Goal: Use online tool/utility: Utilize a website feature to perform a specific function

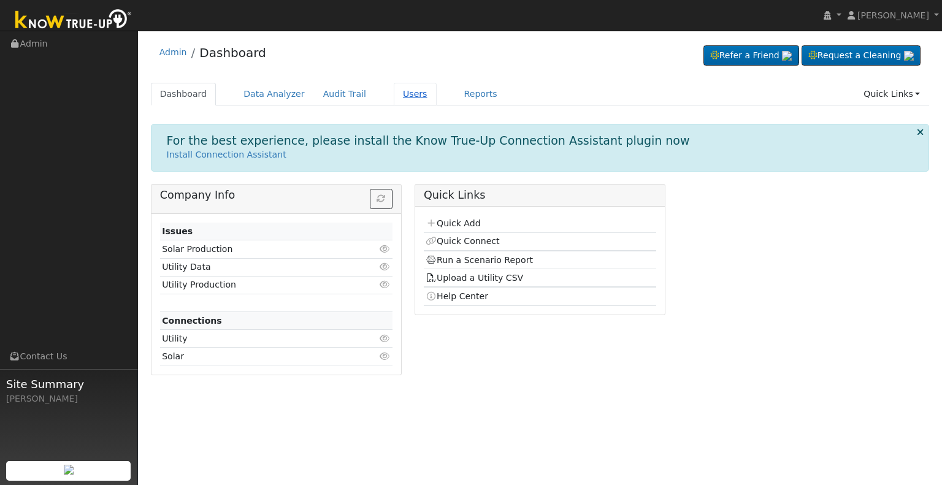
click at [396, 93] on link "Users" at bounding box center [415, 94] width 43 height 23
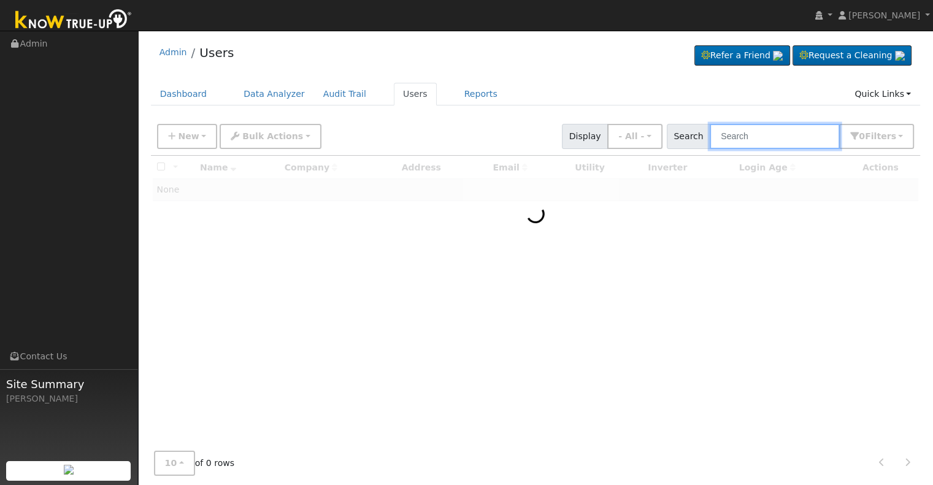
click at [739, 134] on input "text" at bounding box center [775, 136] width 130 height 25
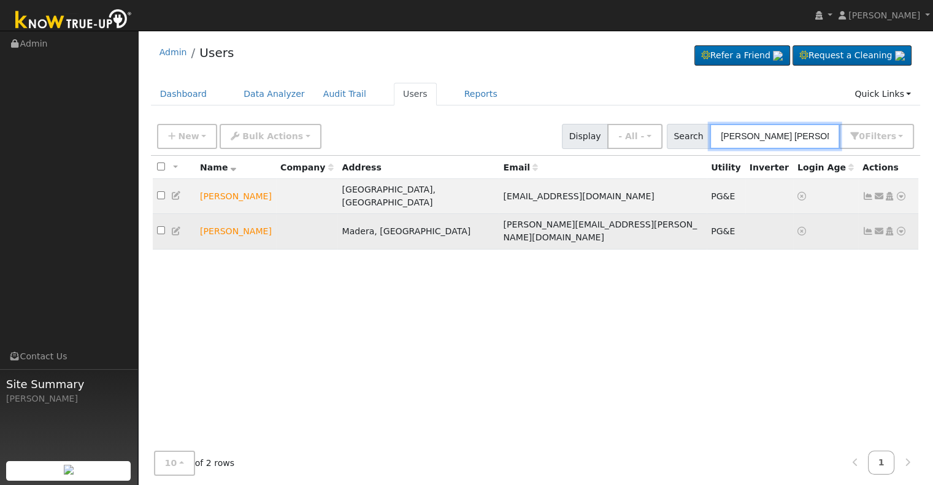
type input "[PERSON_NAME] [PERSON_NAME]"
click at [899, 227] on icon at bounding box center [901, 231] width 11 height 9
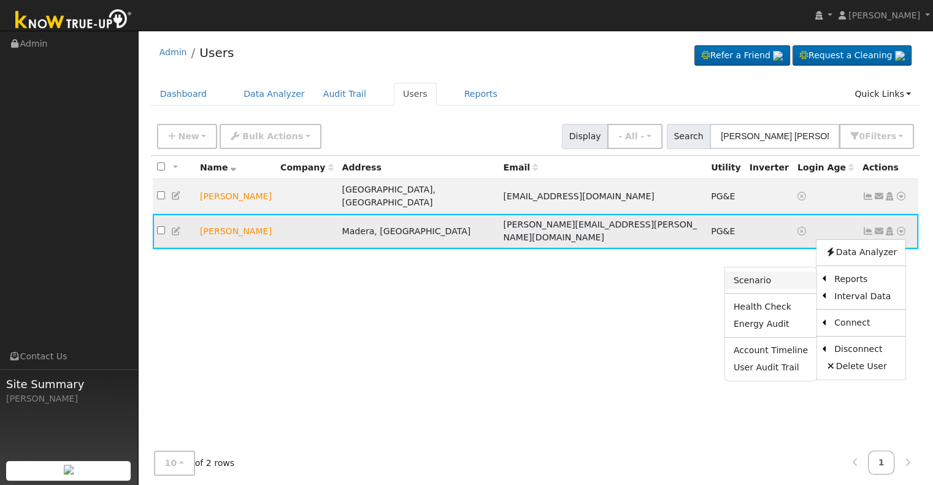
click at [788, 272] on link "Scenario" at bounding box center [770, 280] width 91 height 17
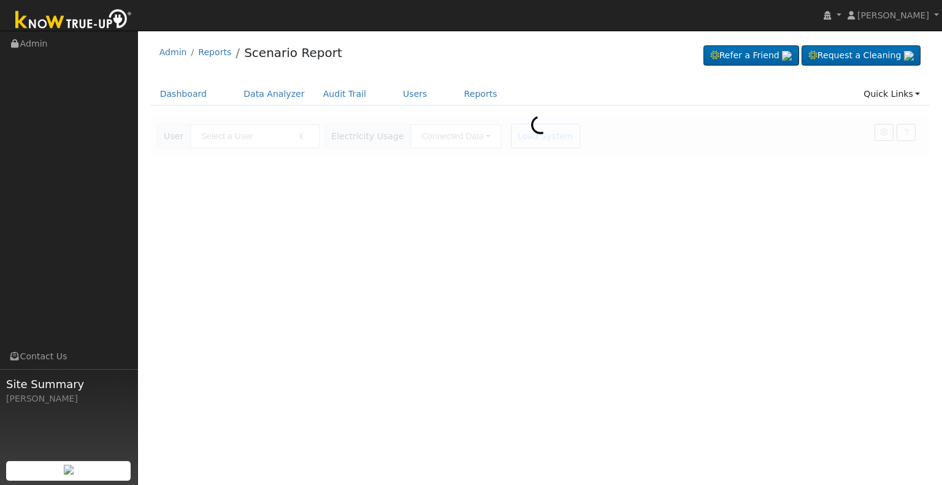
type input "[PERSON_NAME]"
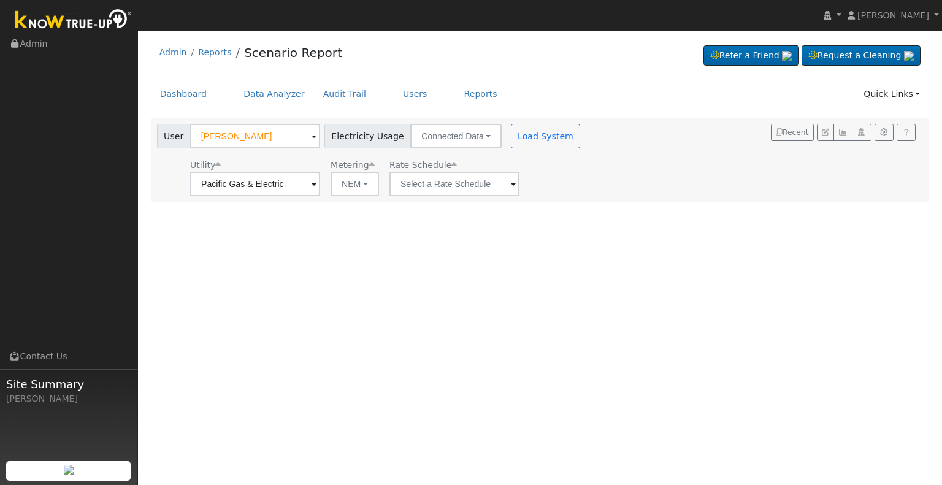
click at [511, 183] on span at bounding box center [513, 185] width 5 height 14
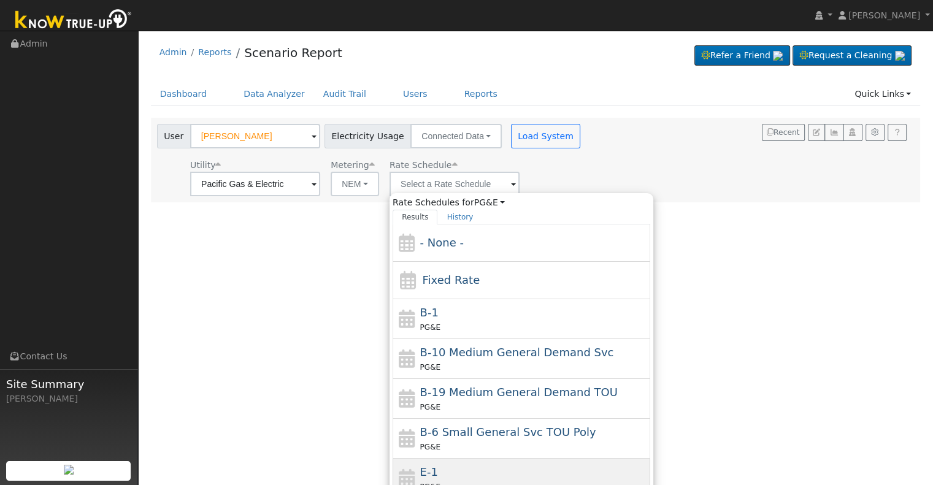
click at [455, 464] on div "E-1 PG&E" at bounding box center [534, 478] width 228 height 29
type input "E-1"
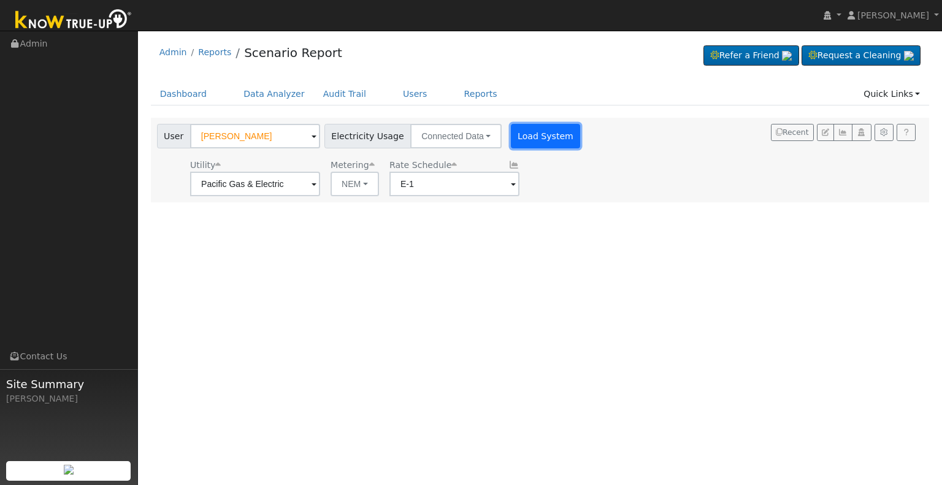
click at [533, 133] on button "Load System" at bounding box center [546, 136] width 70 height 25
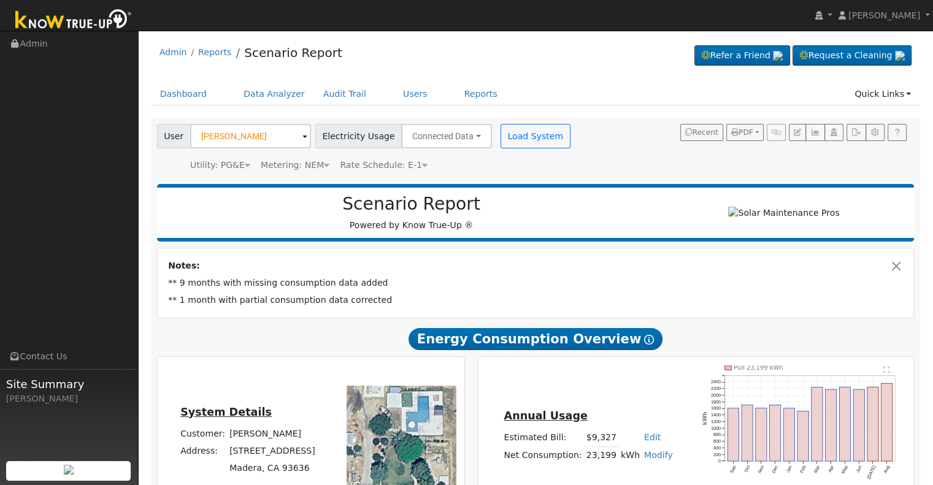
click at [302, 136] on span at bounding box center [304, 137] width 5 height 14
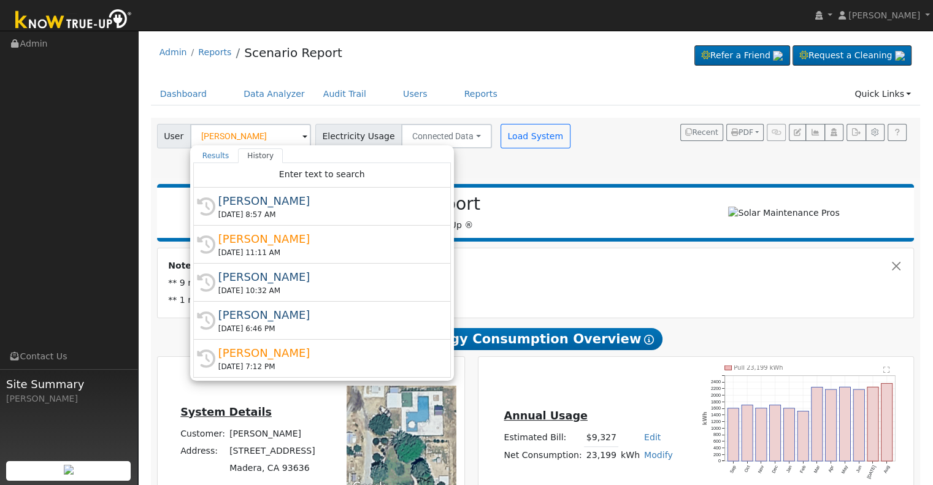
click at [347, 108] on div "Dashboard Data Analyzer Audit Trail Users Reports Quick Links Quick Add Quick C…" at bounding box center [536, 100] width 770 height 35
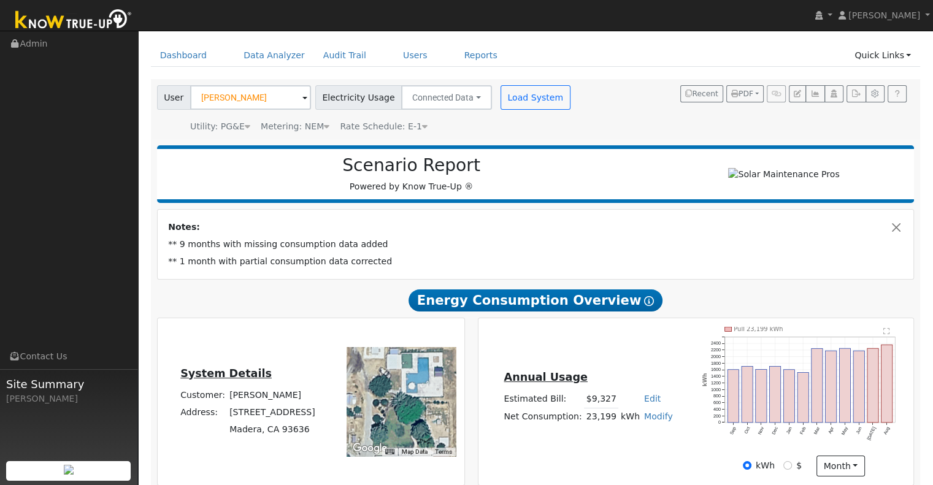
scroll to position [40, 0]
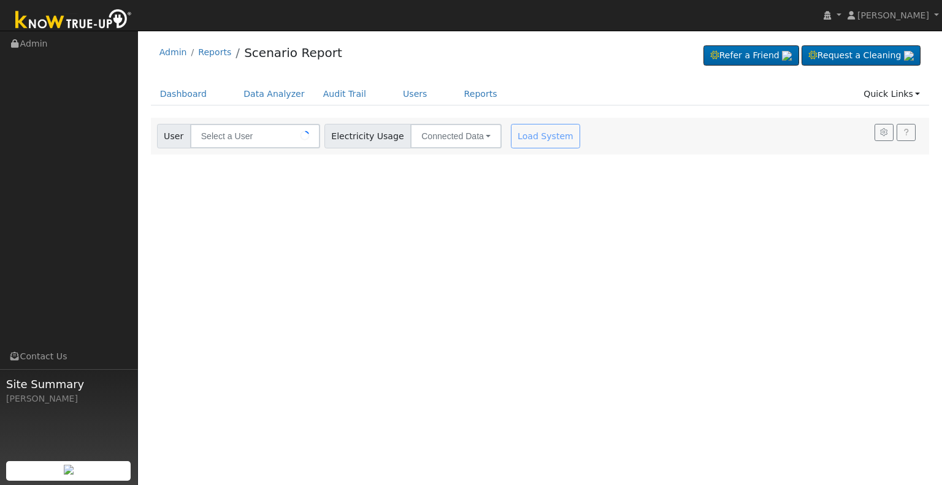
type input "[PERSON_NAME]"
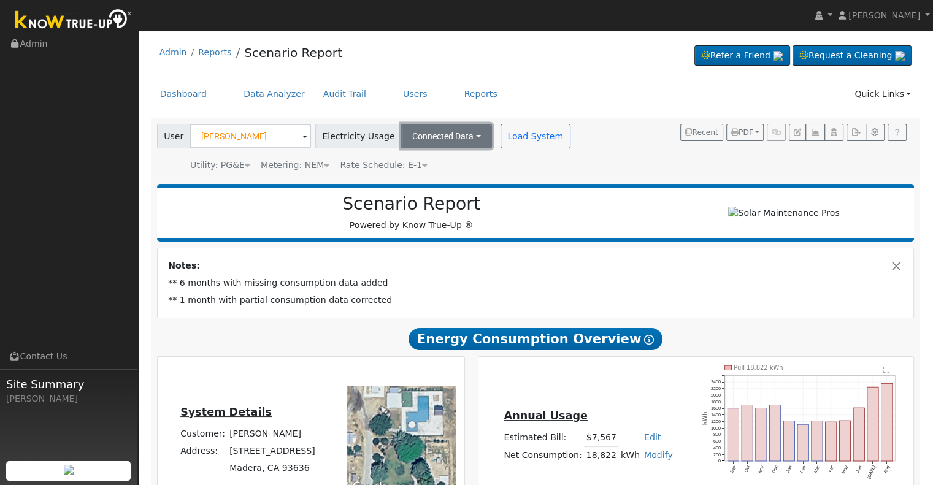
click at [463, 134] on button "Connected Data" at bounding box center [446, 136] width 91 height 25
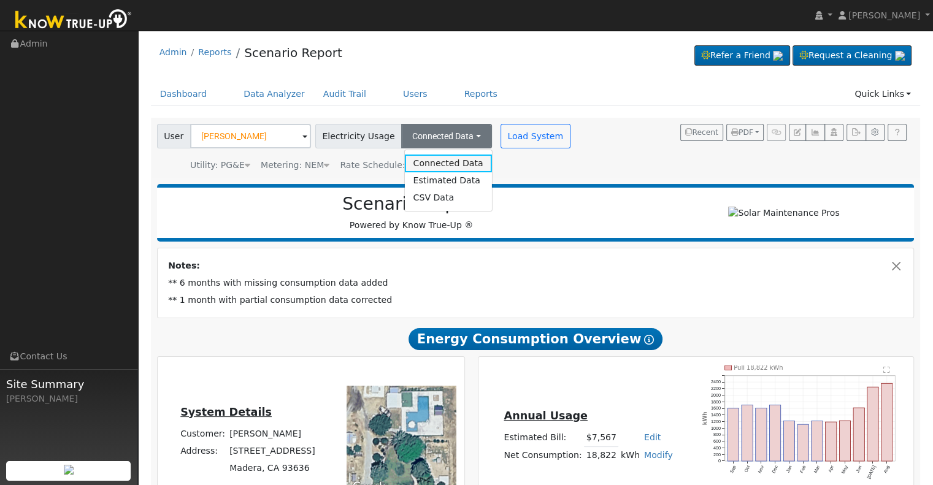
click at [437, 158] on link "Connected Data" at bounding box center [447, 163] width 87 height 17
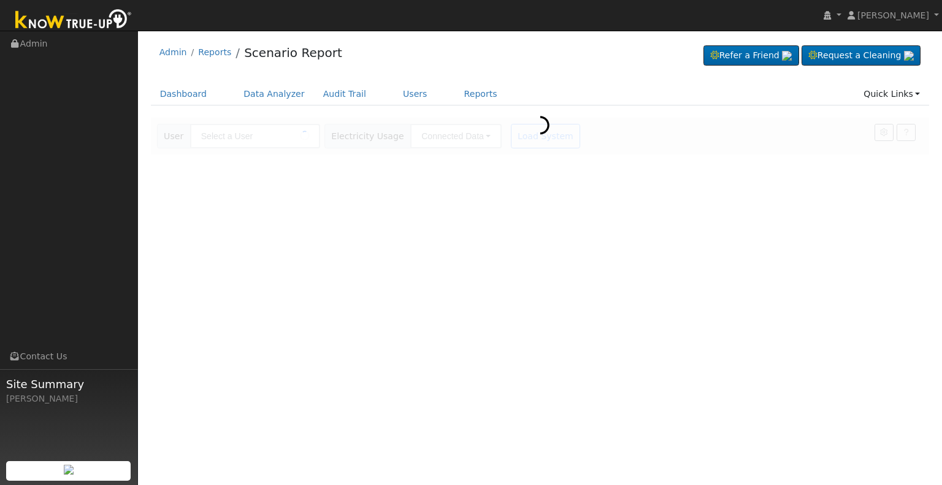
type input "[PERSON_NAME]"
type input "Pacific Gas & Electric"
type input "E-1"
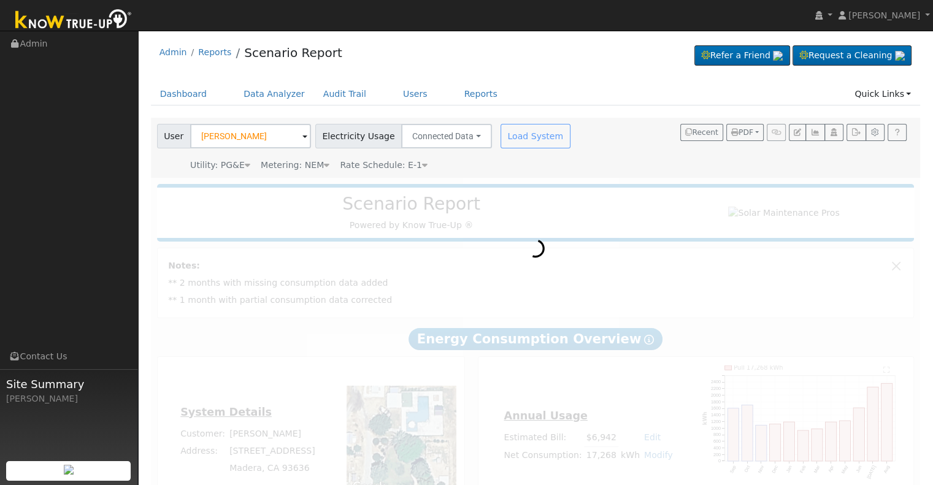
click at [422, 164] on icon at bounding box center [425, 165] width 6 height 9
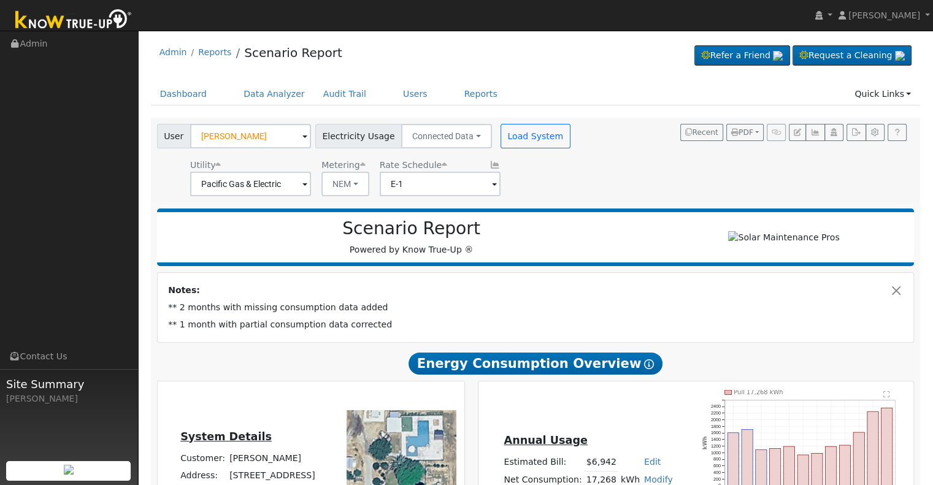
click at [302, 184] on span at bounding box center [304, 185] width 5 height 14
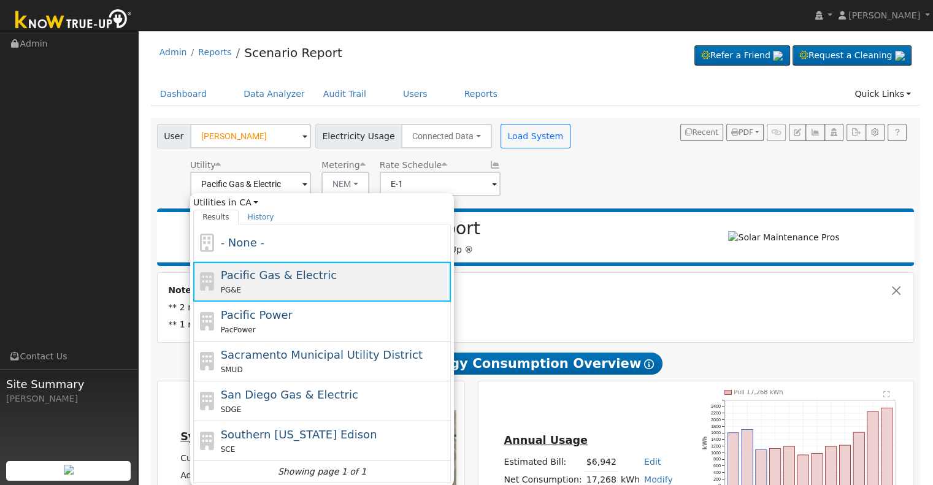
click at [275, 278] on span "Pacific Gas & Electric" at bounding box center [279, 275] width 116 height 13
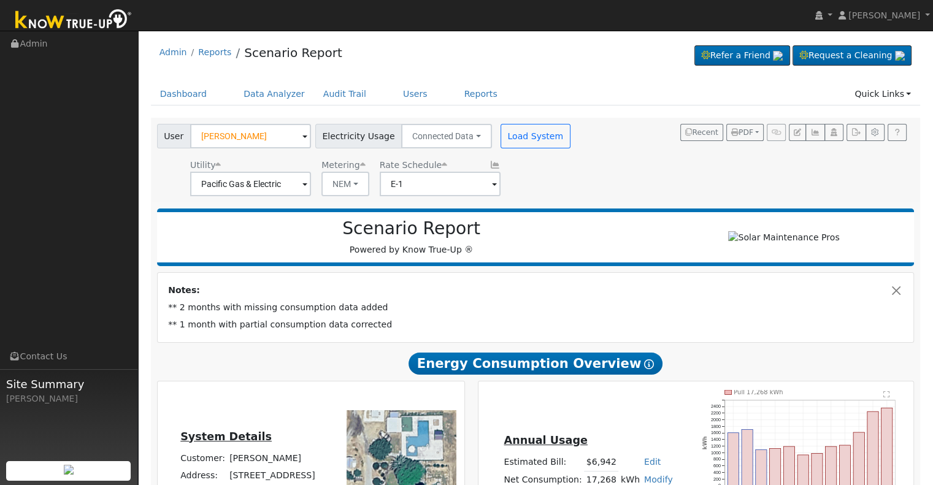
click at [492, 183] on span at bounding box center [494, 185] width 5 height 14
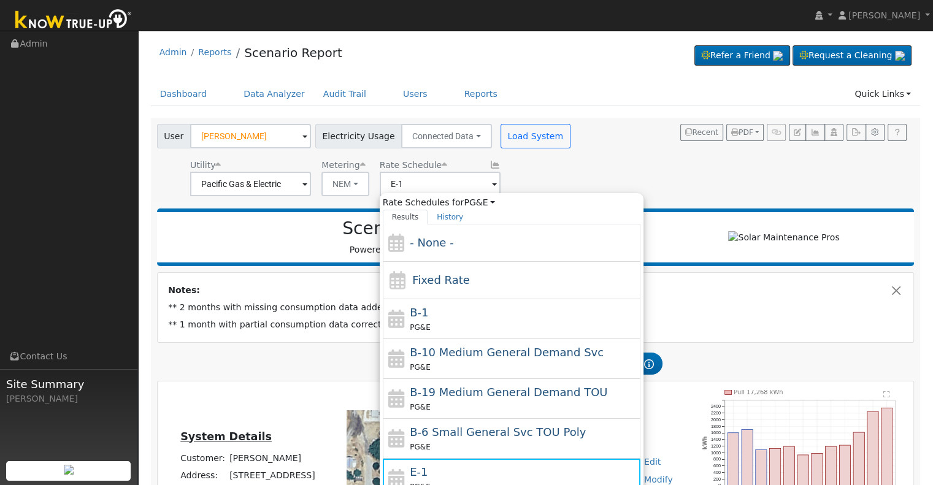
click at [445, 476] on div "E-1 PG&E" at bounding box center [524, 478] width 228 height 29
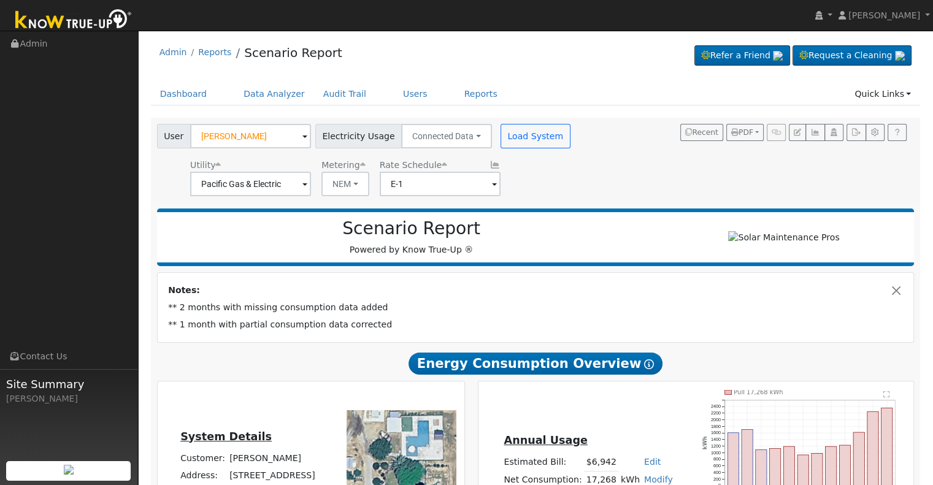
click at [490, 163] on icon at bounding box center [495, 165] width 11 height 9
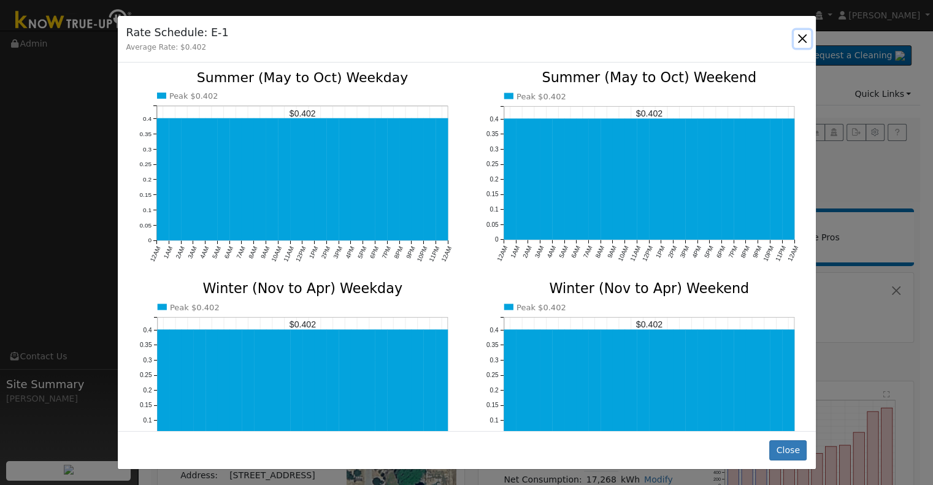
click at [802, 39] on button "button" at bounding box center [802, 38] width 17 height 17
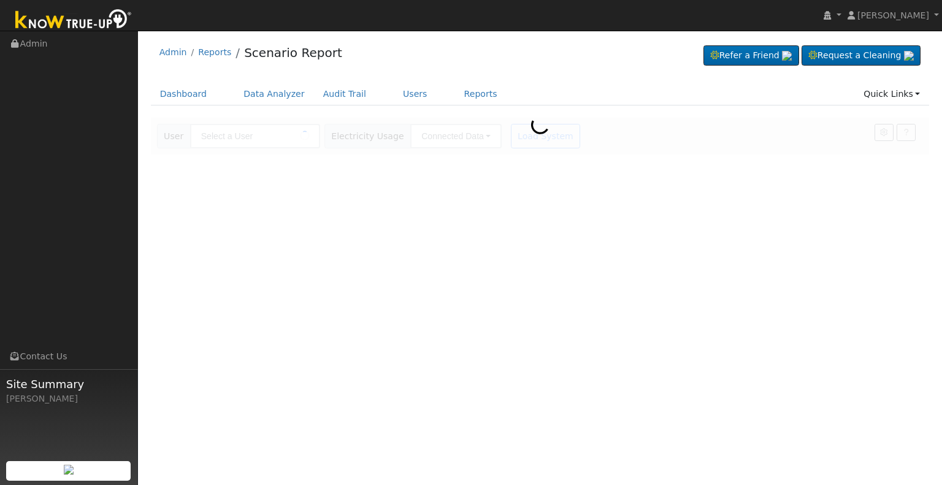
type input "[PERSON_NAME]"
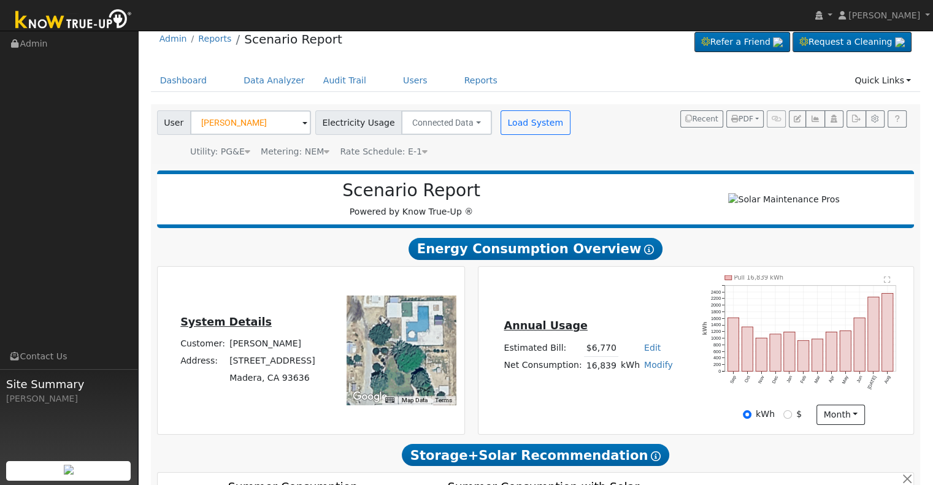
scroll to position [7, 0]
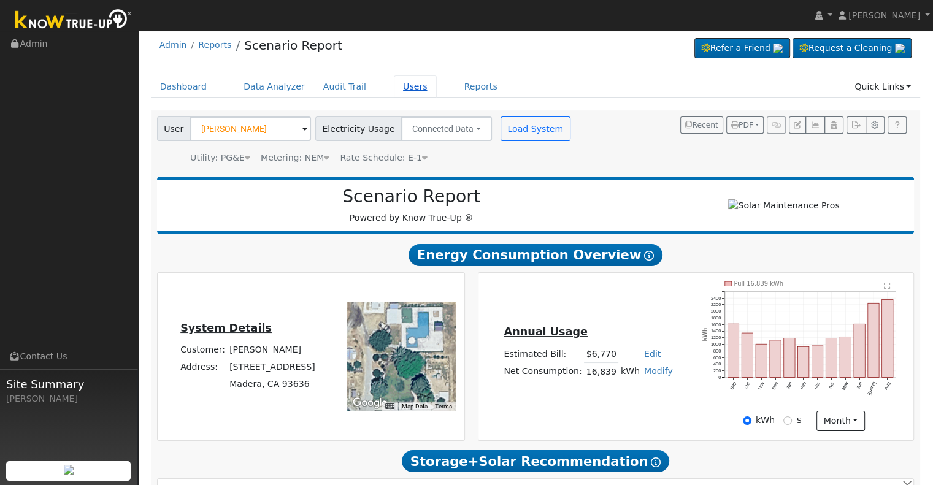
click at [394, 88] on link "Users" at bounding box center [415, 86] width 43 height 23
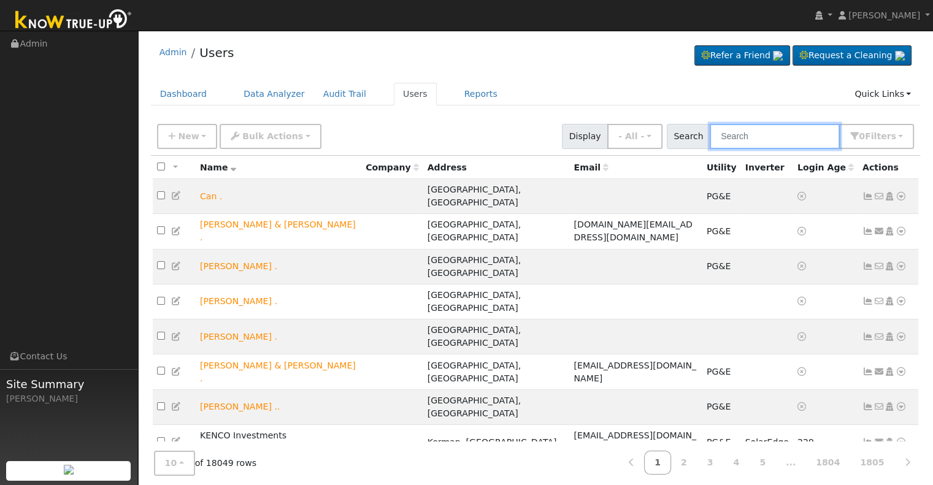
click at [756, 139] on input "text" at bounding box center [775, 136] width 130 height 25
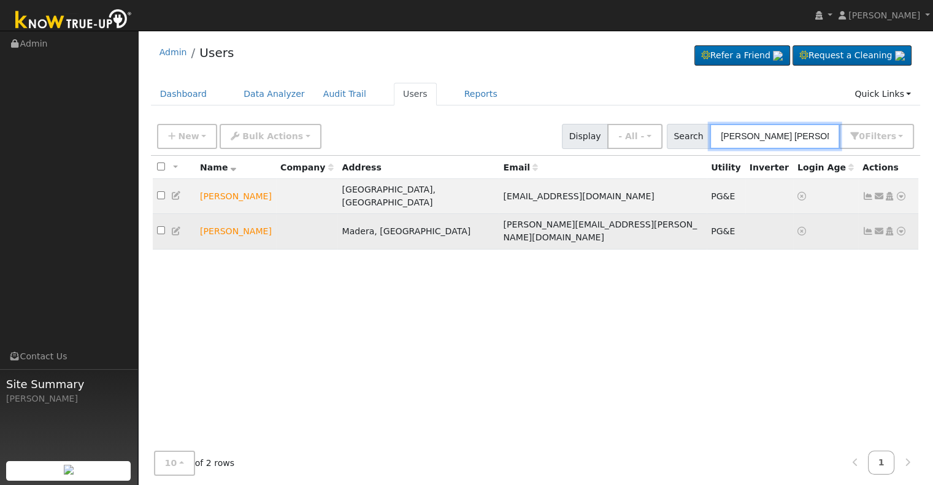
type input "andrew rod"
click at [174, 227] on icon at bounding box center [176, 231] width 11 height 9
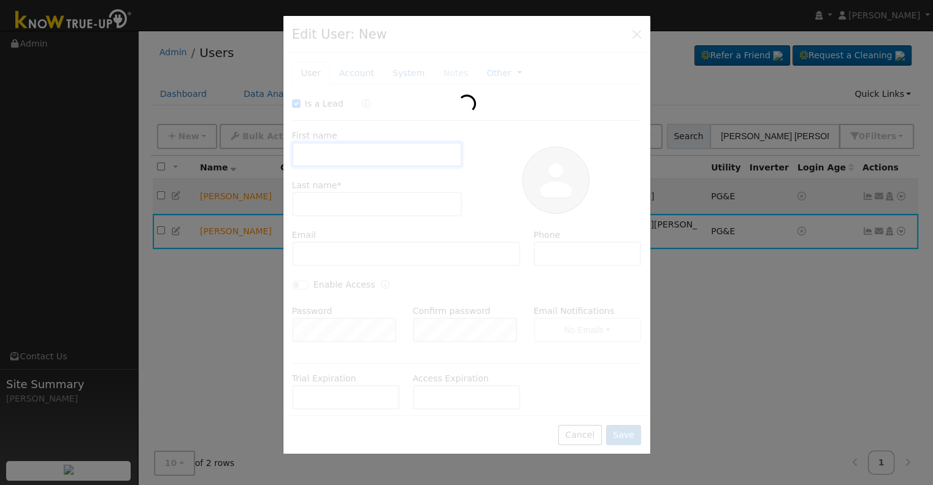
checkbox input "true"
type input "Andrew"
type input "Rodriguez"
type input "andrew.rodriguez@maderacounty.com"
type input "5593120321"
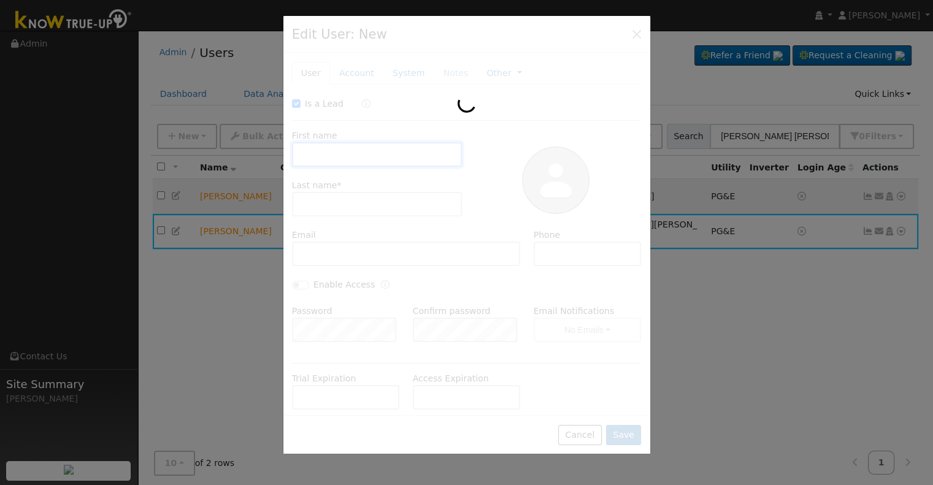
type input "Default Account"
type input "[STREET_ADDRESS]"
type input "Madera"
type input "CA"
type input "93636"
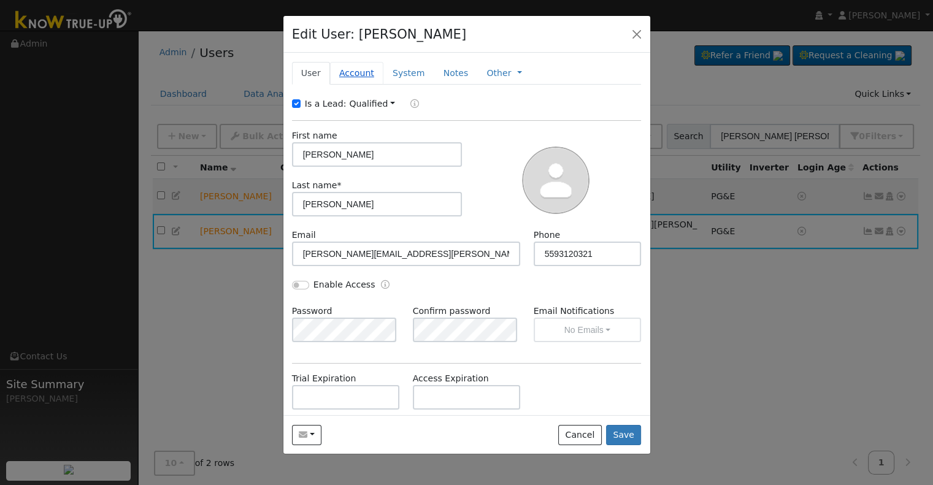
click at [348, 68] on link "Account" at bounding box center [356, 73] width 53 height 23
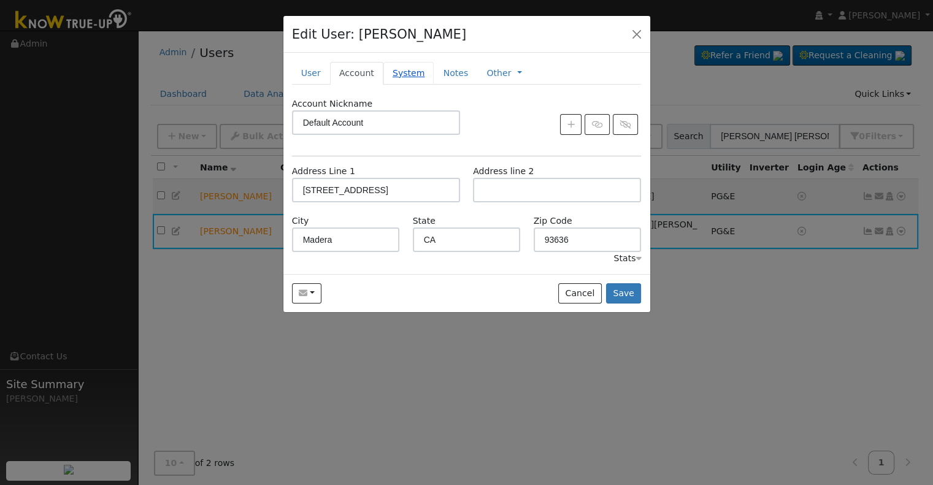
click at [399, 72] on link "System" at bounding box center [408, 73] width 51 height 23
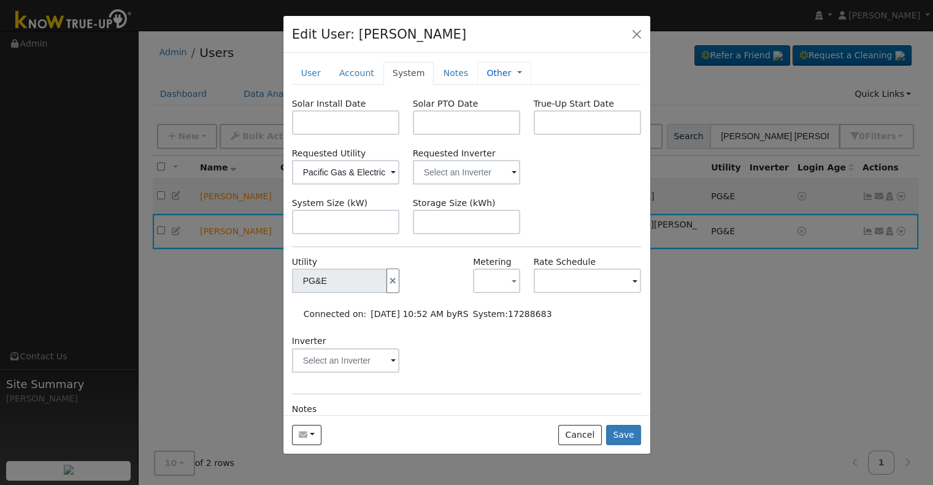
click at [511, 71] on span "Management Billing Timeline" at bounding box center [516, 73] width 11 height 10
click at [487, 71] on link "Other" at bounding box center [499, 73] width 25 height 13
click at [304, 70] on link "User" at bounding box center [311, 73] width 38 height 23
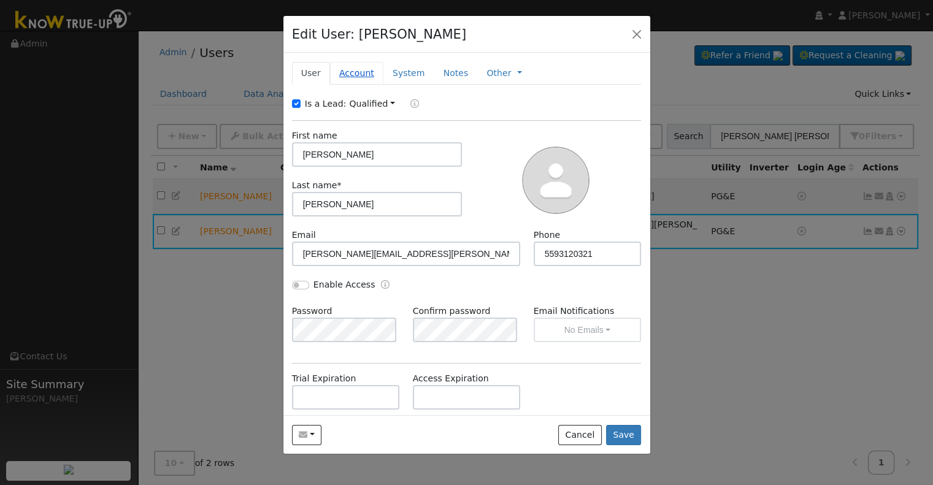
click at [355, 67] on link "Account" at bounding box center [356, 73] width 53 height 23
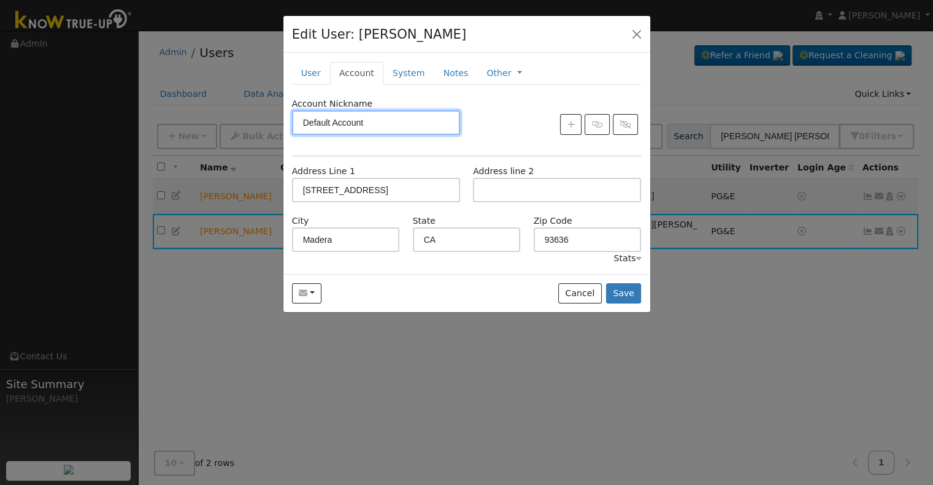
click at [426, 117] on input "Default Account" at bounding box center [376, 122] width 168 height 25
click at [373, 122] on input "Default Account" at bounding box center [376, 122] width 168 height 25
click at [526, 137] on div "Account Nickname Default Account" at bounding box center [466, 123] width 363 height 50
click at [395, 72] on link "System" at bounding box center [408, 73] width 51 height 23
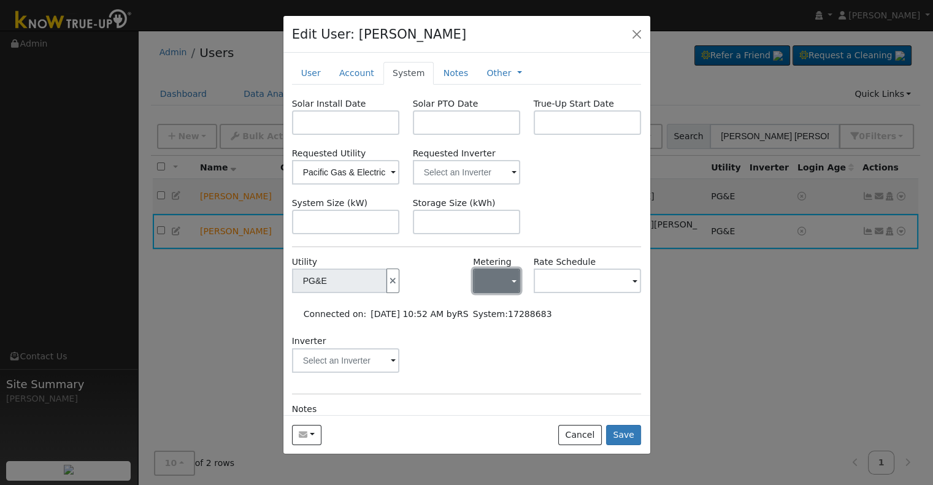
click at [512, 279] on span "button" at bounding box center [514, 281] width 5 height 13
click at [601, 329] on div "Utility PG&E Metering - None - NEM NBT Rate Schedule Connected on: 09/16/2025 1…" at bounding box center [467, 320] width 350 height 129
click at [635, 34] on button "button" at bounding box center [636, 33] width 17 height 17
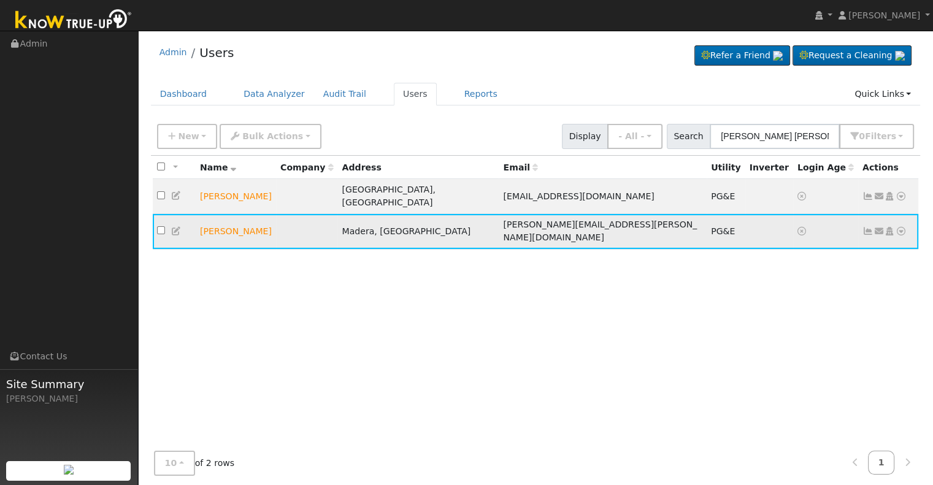
click at [903, 227] on icon at bounding box center [901, 231] width 11 height 9
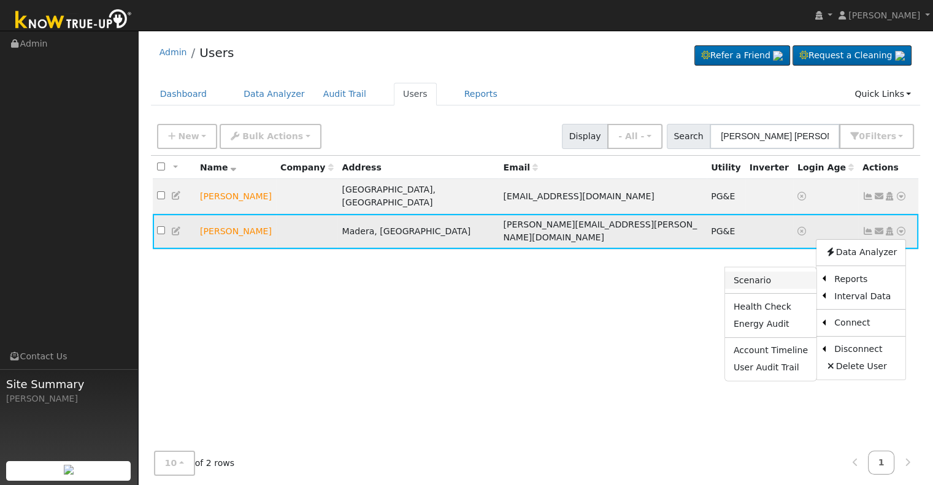
click at [779, 272] on link "Scenario" at bounding box center [770, 280] width 91 height 17
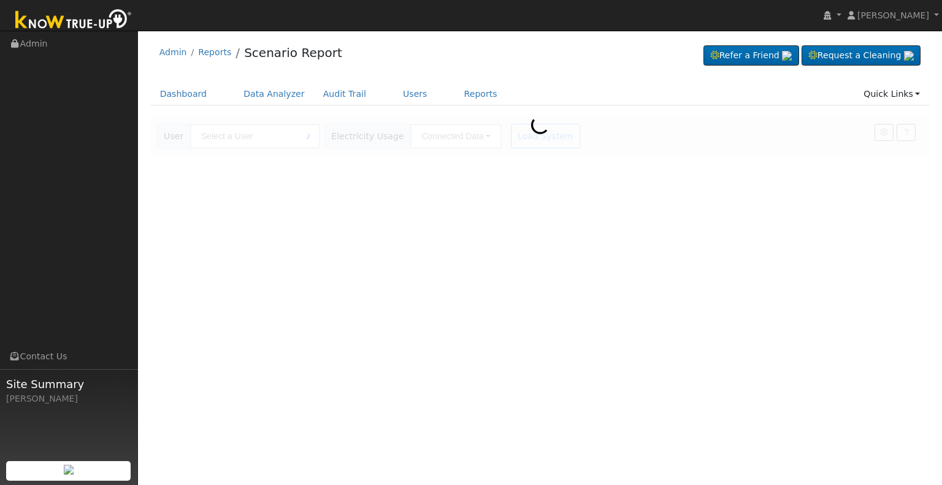
type input "[PERSON_NAME]"
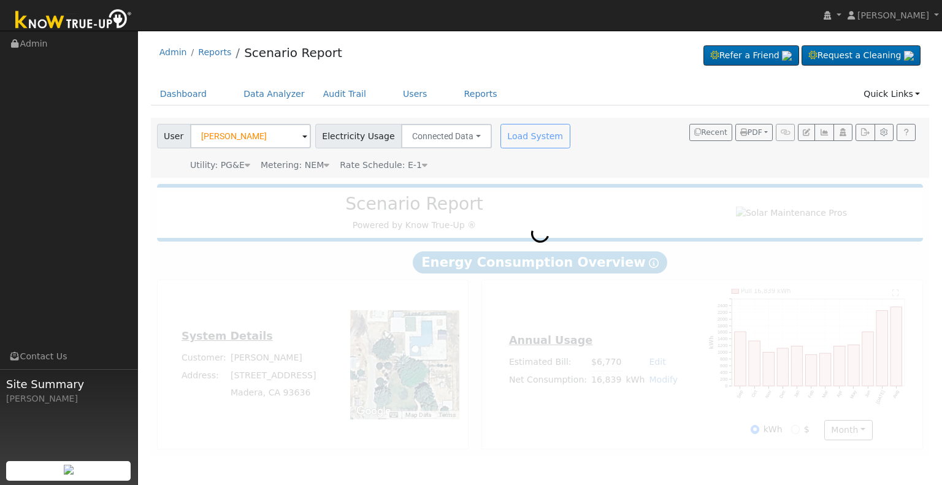
click at [245, 162] on icon at bounding box center [248, 165] width 6 height 9
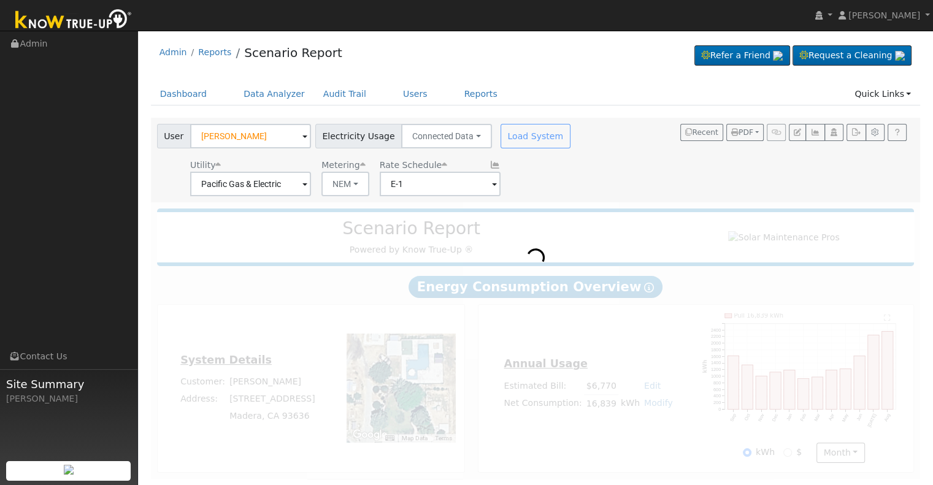
click at [592, 174] on div "User [PERSON_NAME] Account Default Account Default Account [STREET_ADDRESS] Pri…" at bounding box center [534, 158] width 758 height 77
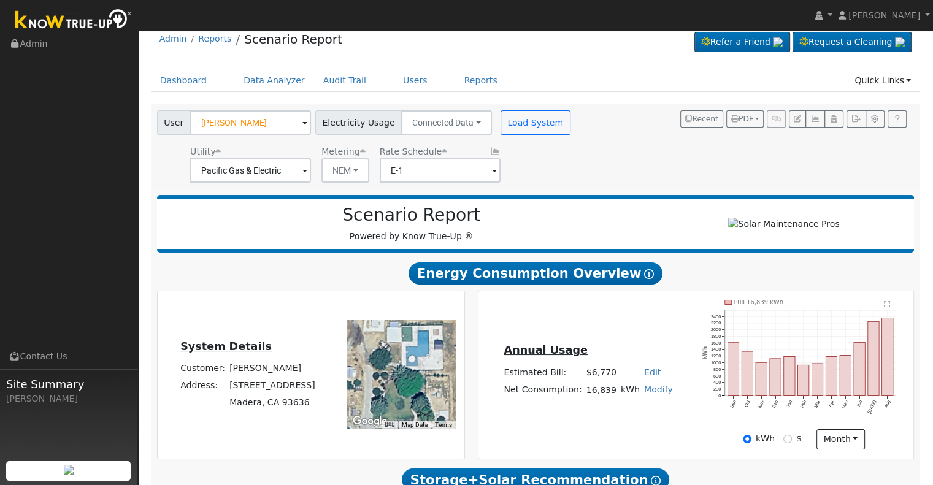
scroll to position [40, 0]
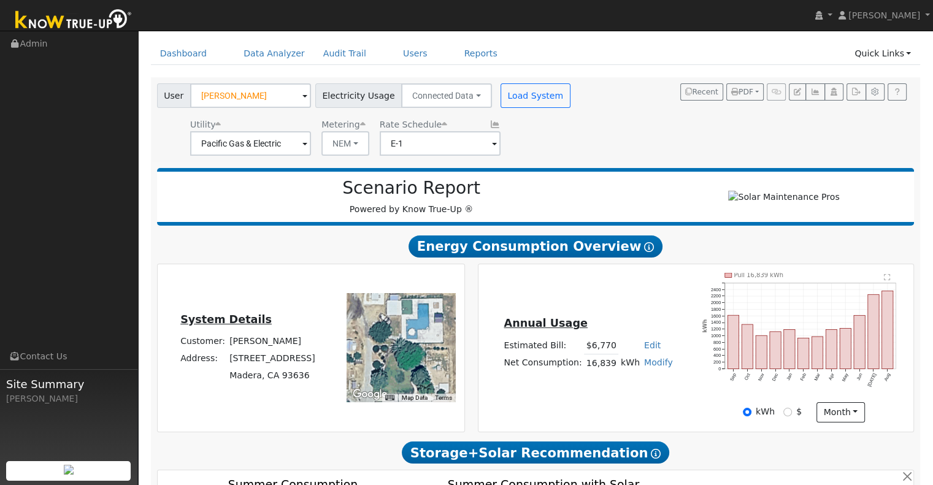
click at [492, 141] on span at bounding box center [494, 144] width 5 height 14
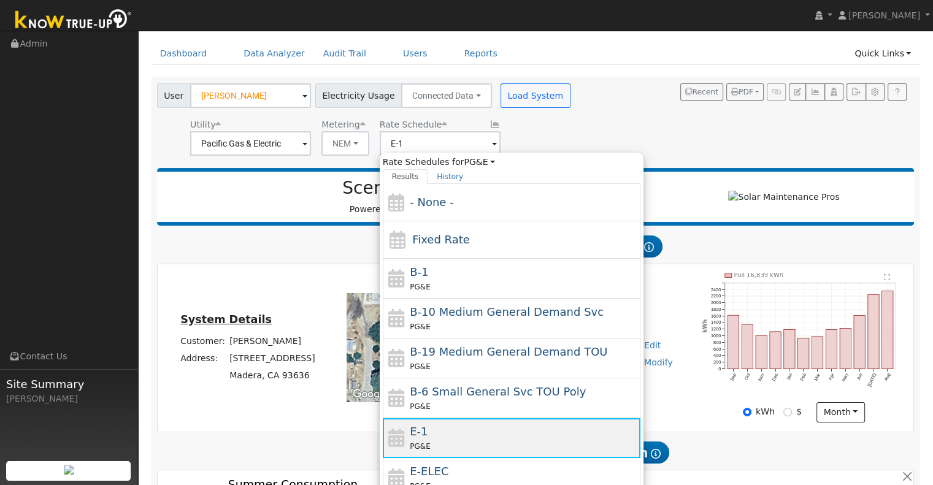
scroll to position [0, 0]
click at [429, 436] on div "E-1 PG&E" at bounding box center [524, 437] width 228 height 29
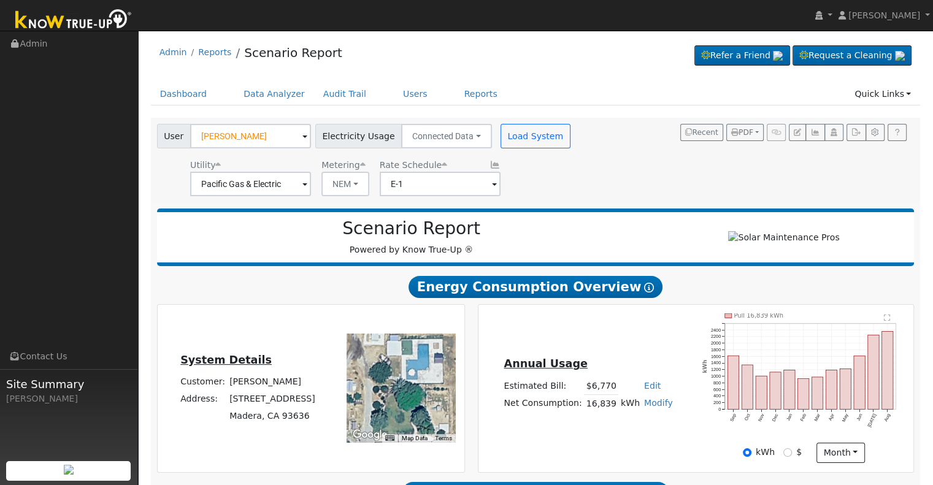
click at [302, 134] on span at bounding box center [304, 137] width 5 height 14
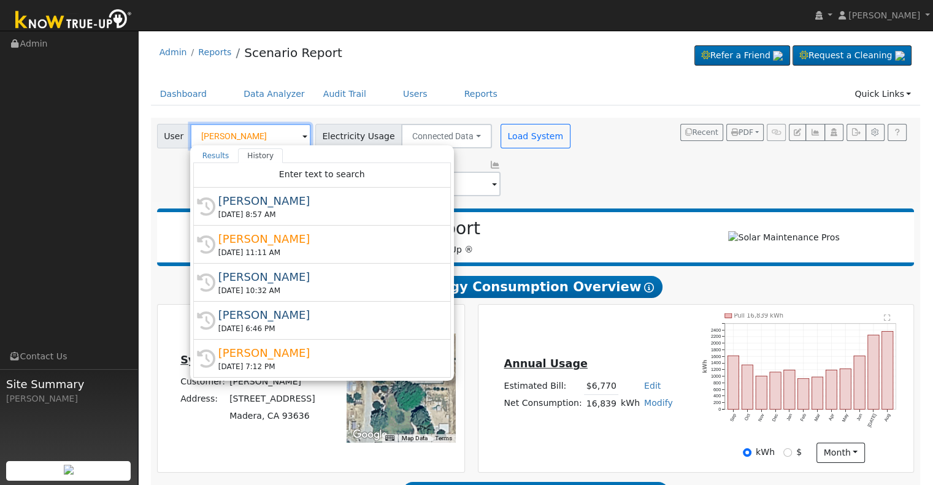
click at [264, 134] on input "[PERSON_NAME]" at bounding box center [250, 136] width 121 height 25
click at [318, 111] on div "Dashboard Data Analyzer Audit Trail Users Reports Quick Links Quick Add Quick C…" at bounding box center [536, 100] width 770 height 35
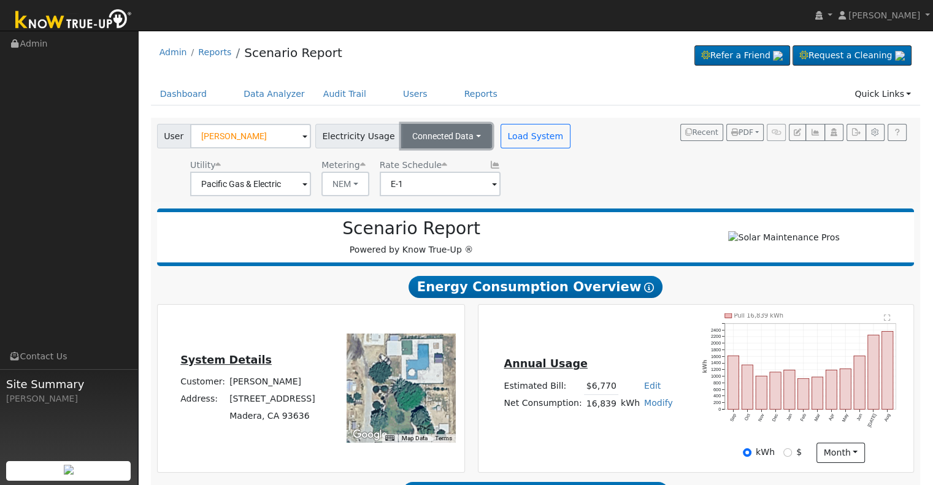
click at [461, 134] on button "Connected Data" at bounding box center [446, 136] width 91 height 25
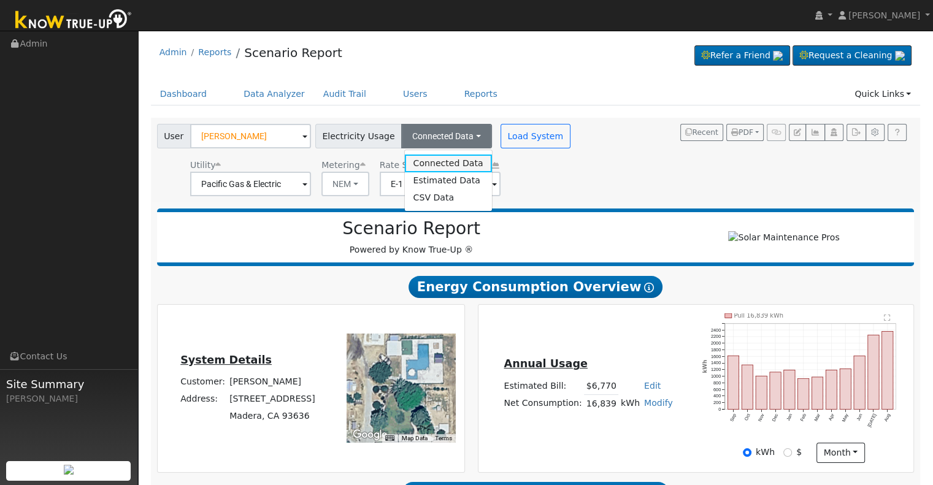
click at [437, 162] on link "Connected Data" at bounding box center [447, 163] width 87 height 17
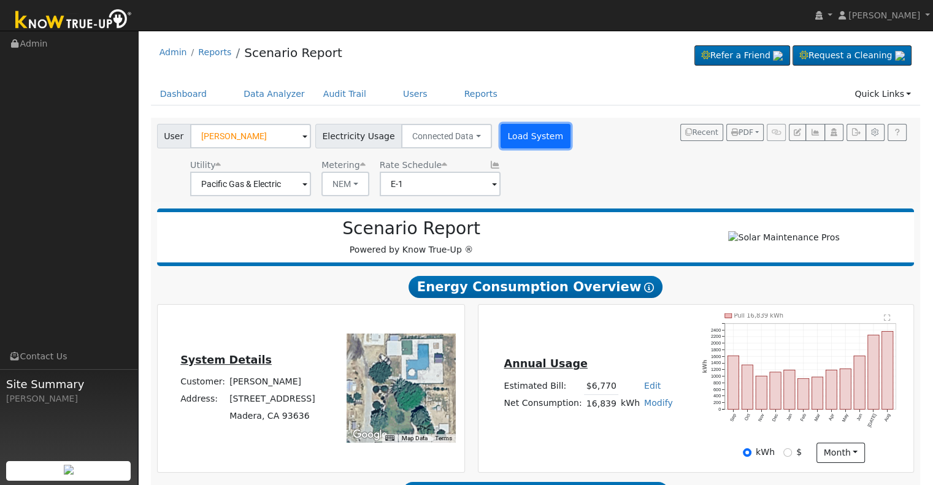
click at [523, 141] on button "Load System" at bounding box center [536, 136] width 70 height 25
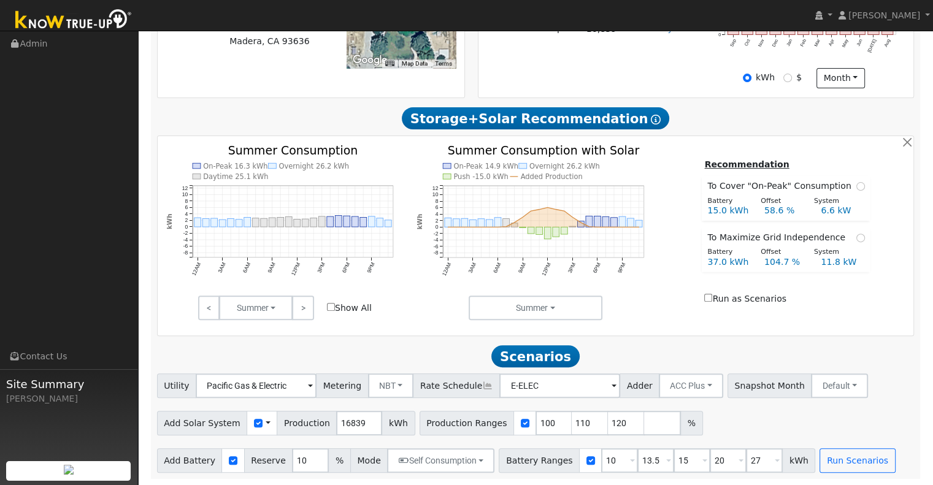
scroll to position [355, 0]
drag, startPoint x: 352, startPoint y: 423, endPoint x: 324, endPoint y: 423, distance: 27.6
click at [336, 423] on input "16839" at bounding box center [359, 423] width 46 height 25
type input "21180"
click at [572, 421] on input "110" at bounding box center [590, 423] width 37 height 25
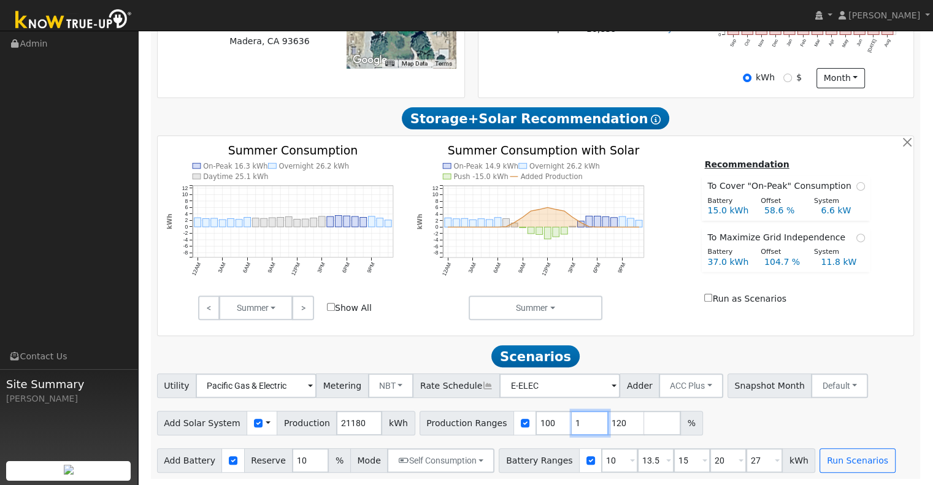
type input "120"
type input "1"
click at [601, 463] on input "1" at bounding box center [619, 460] width 37 height 25
type input "13.5"
type input "15"
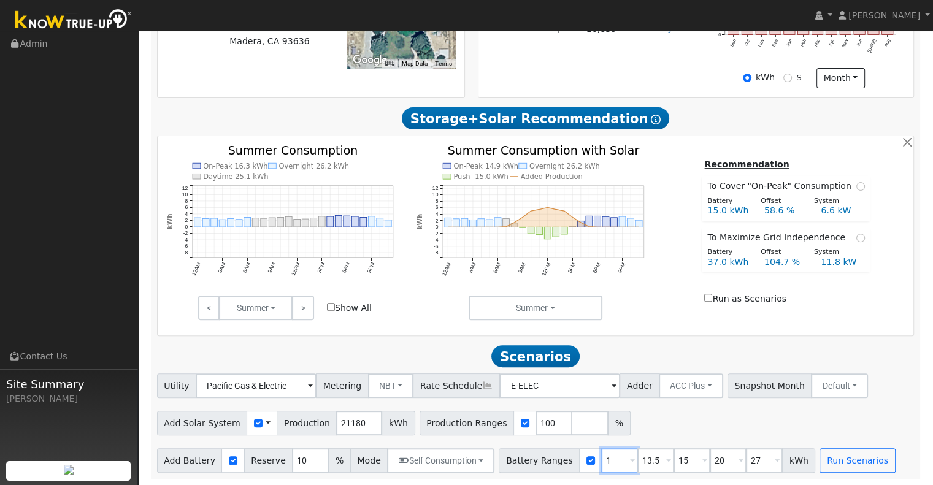
type input "20"
type input "27"
type input "15"
type input "20"
type input "27"
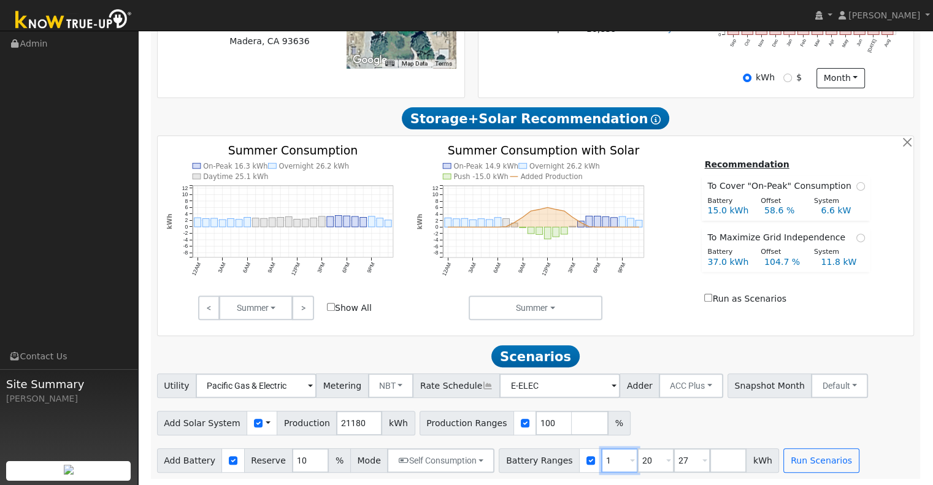
type input "20"
type input "27"
type input "2"
type input "30"
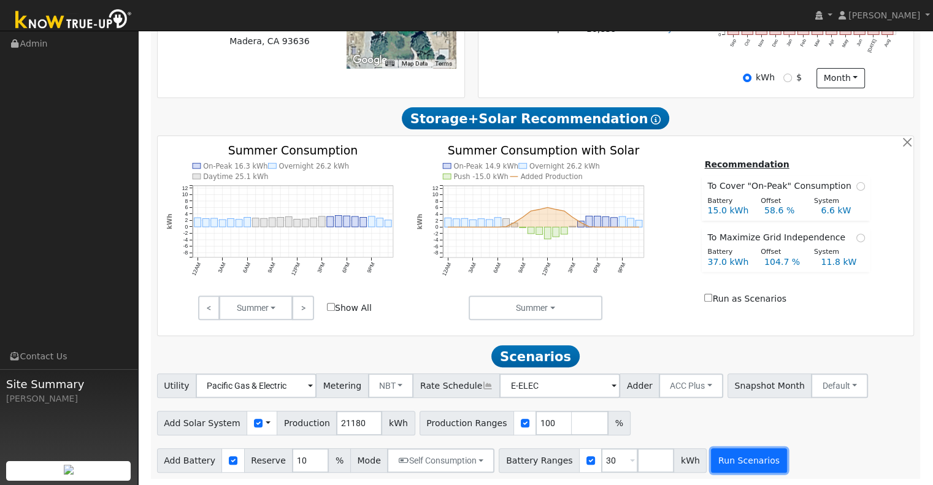
click at [731, 457] on button "Run Scenarios" at bounding box center [748, 460] width 75 height 25
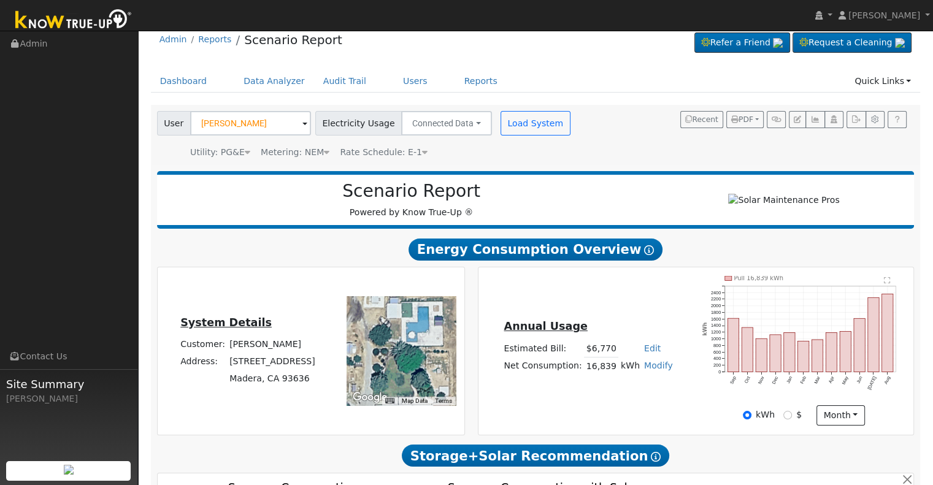
scroll to position [0, 0]
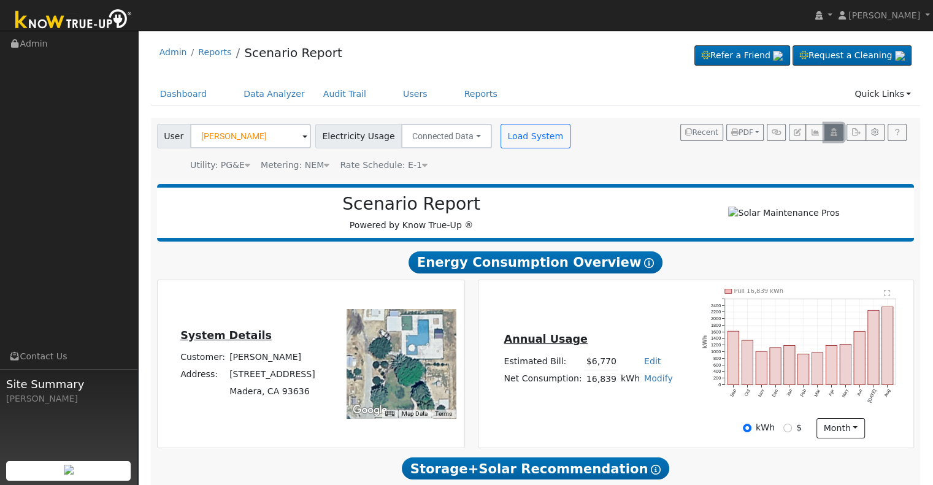
click at [835, 131] on icon "button" at bounding box center [833, 132] width 9 height 7
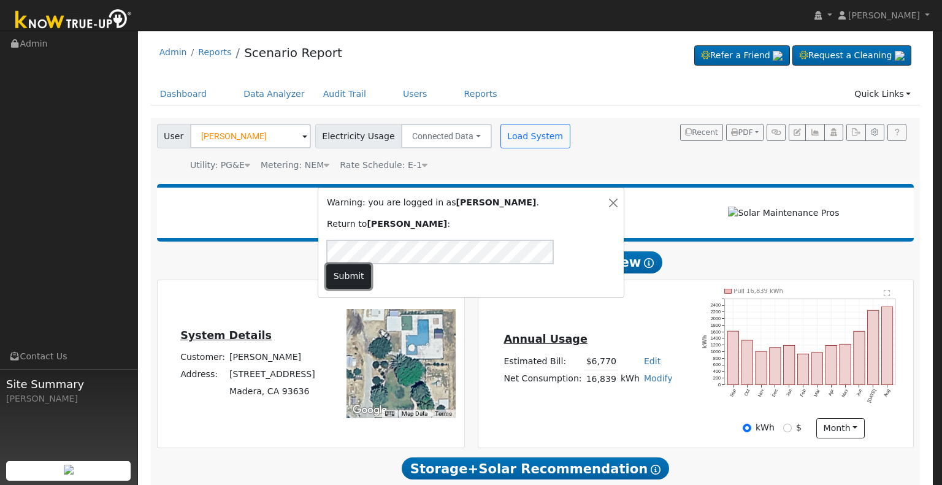
click at [371, 264] on button "Submit" at bounding box center [348, 276] width 45 height 25
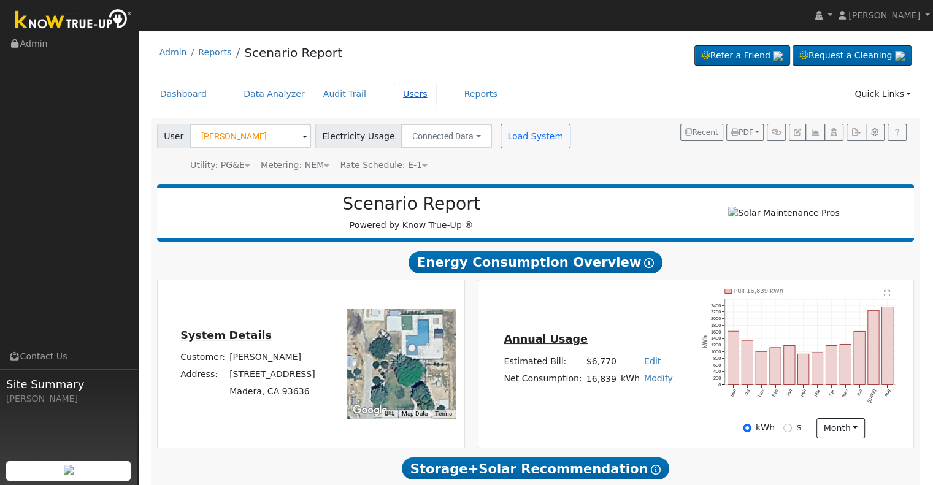
click at [395, 92] on link "Users" at bounding box center [415, 94] width 43 height 23
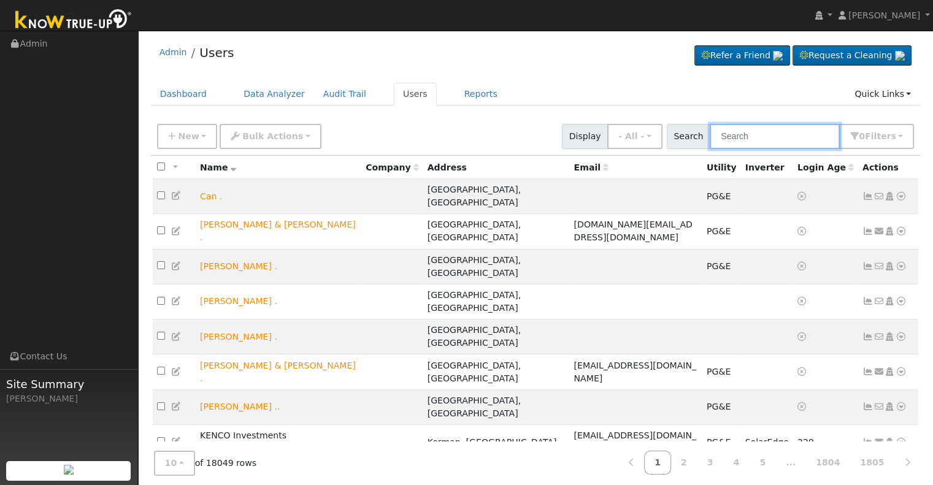
click at [749, 140] on input "text" at bounding box center [775, 136] width 130 height 25
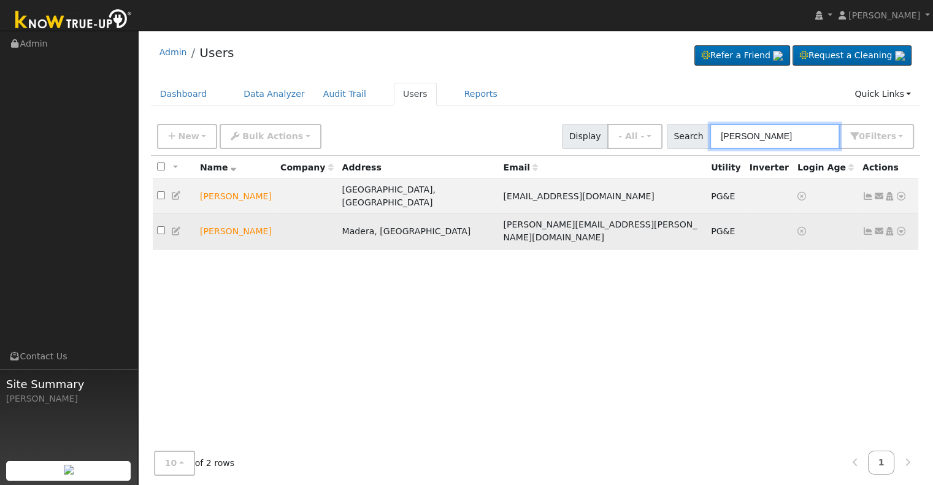
type input "andrew rodriguez"
click at [890, 227] on icon at bounding box center [889, 231] width 11 height 9
